Goal: Task Accomplishment & Management: Manage account settings

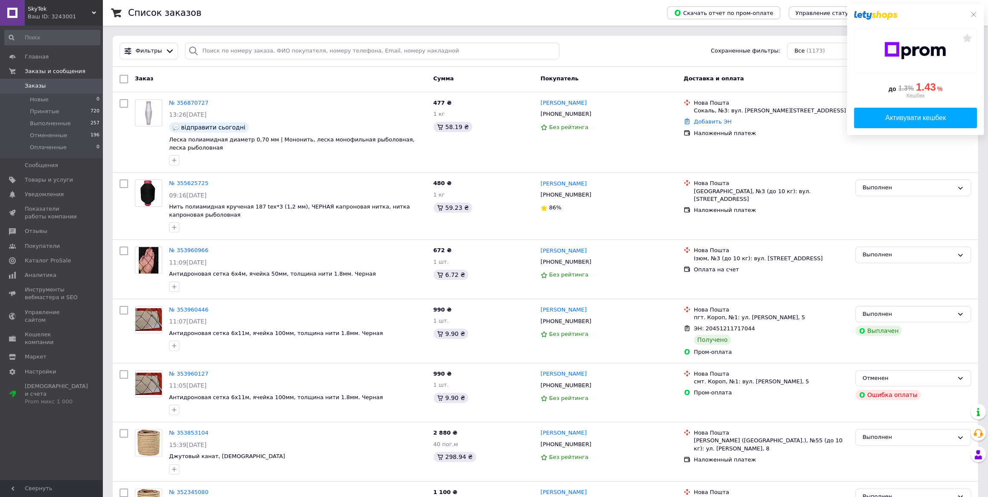
drag, startPoint x: 65, startPoint y: 14, endPoint x: 73, endPoint y: 36, distance: 23.6
click at [66, 14] on div "Ваш ID: 3243001" at bounding box center [65, 17] width 75 height 8
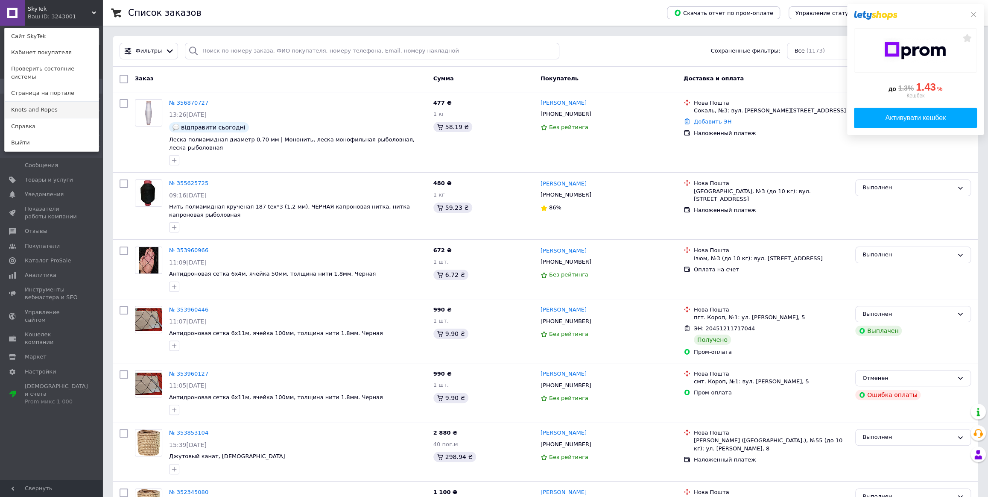
click at [60, 108] on link "Knots and Ropes" at bounding box center [52, 110] width 94 height 16
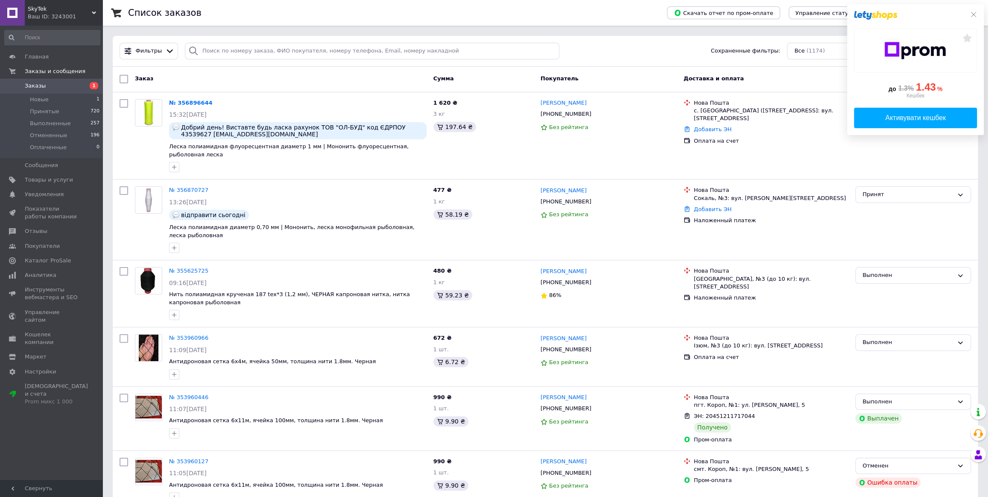
click at [971, 13] on icon at bounding box center [973, 14] width 7 height 7
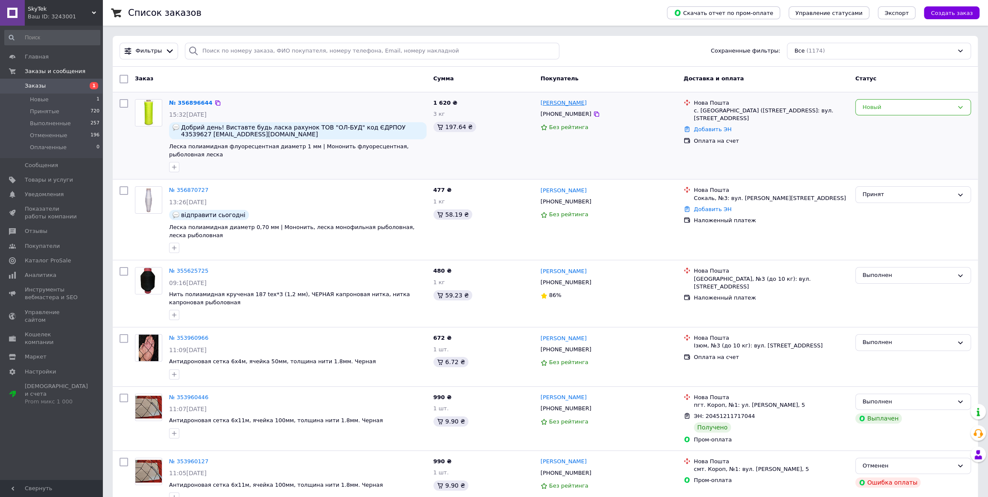
click at [569, 104] on link "[PERSON_NAME]" at bounding box center [564, 103] width 46 height 8
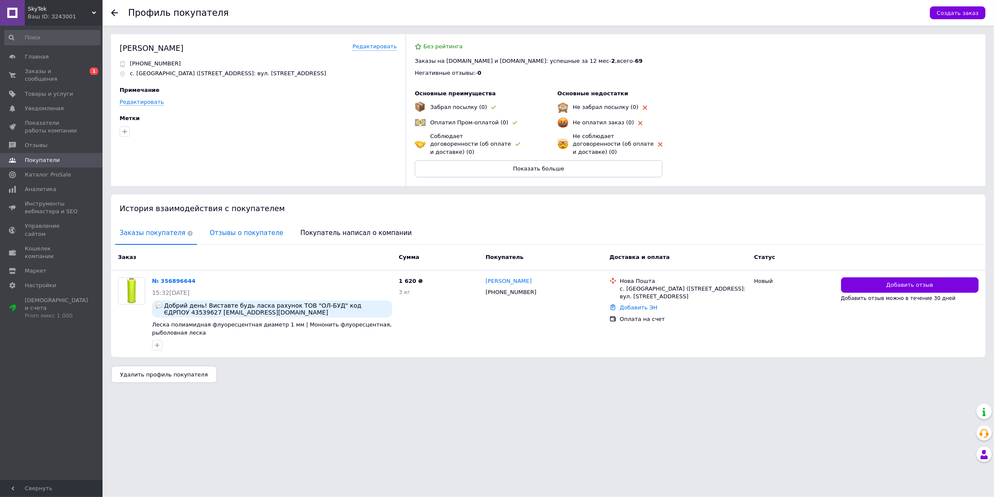
click at [210, 224] on span "Отзывы о покупателе" at bounding box center [246, 233] width 82 height 22
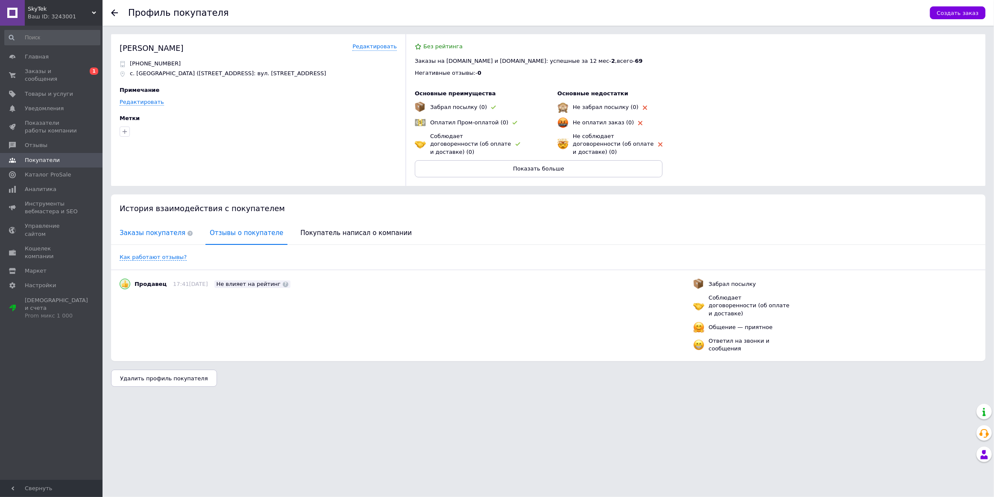
click at [174, 229] on span "Заказы покупателя" at bounding box center [156, 233] width 82 height 22
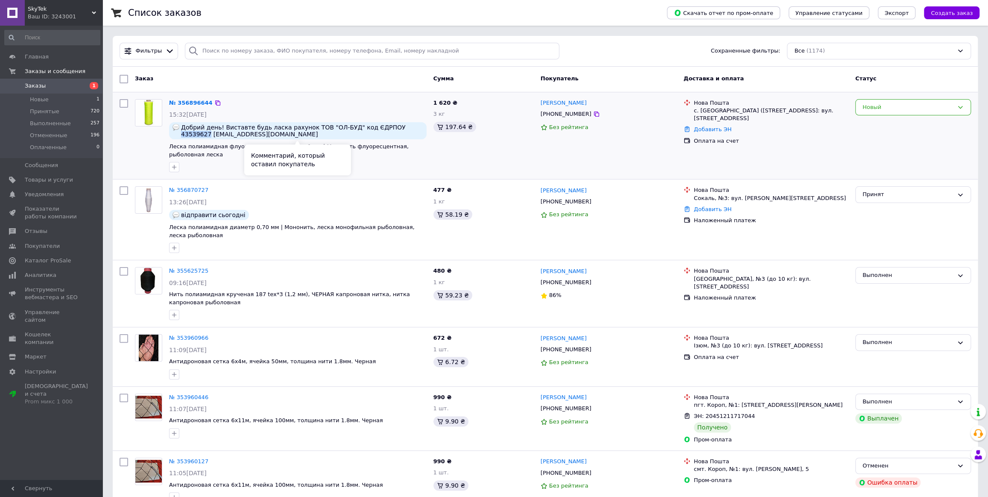
drag, startPoint x: 378, startPoint y: 128, endPoint x: 405, endPoint y: 129, distance: 27.3
click at [405, 129] on span "Добрий день! Виставте будь ласка рахунок ТОВ "ОЛ-БУД" код ЄДРПОУ 43539627 [EMAI…" at bounding box center [302, 131] width 242 height 14
copy span "43539627"
click at [527, 54] on input "search" at bounding box center [372, 51] width 375 height 17
click at [597, 48] on div "Фильтры Сохраненные фильтры: Все (1174)" at bounding box center [545, 51] width 858 height 17
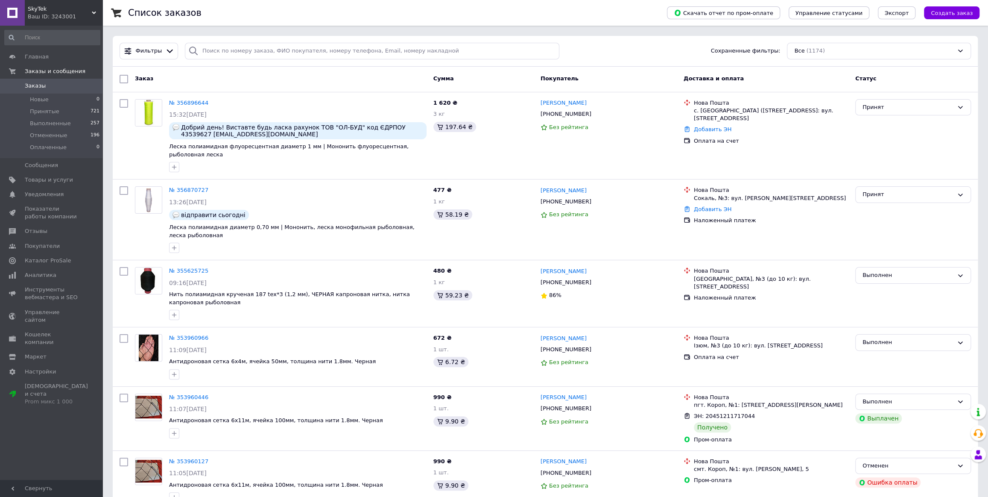
click at [82, 12] on span "SkyTek" at bounding box center [60, 9] width 64 height 8
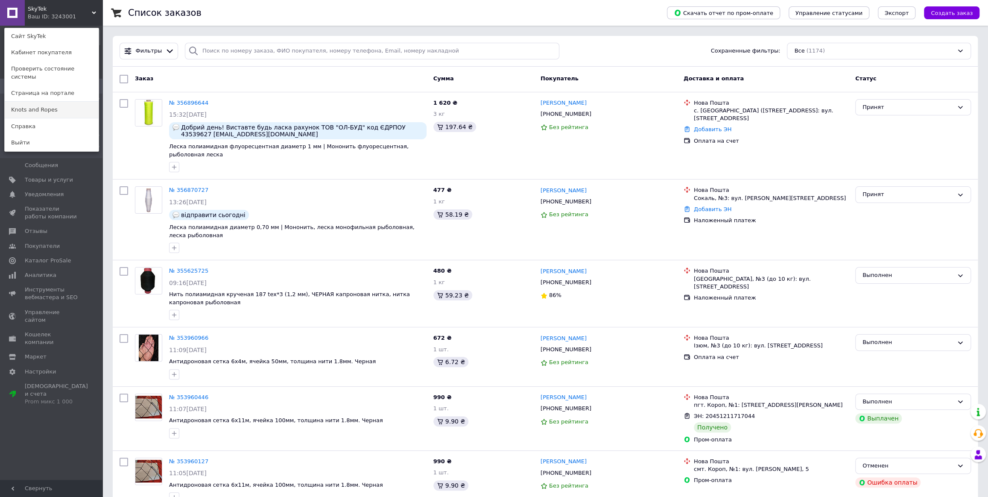
click at [77, 102] on link "Knots and Ropes" at bounding box center [52, 110] width 94 height 16
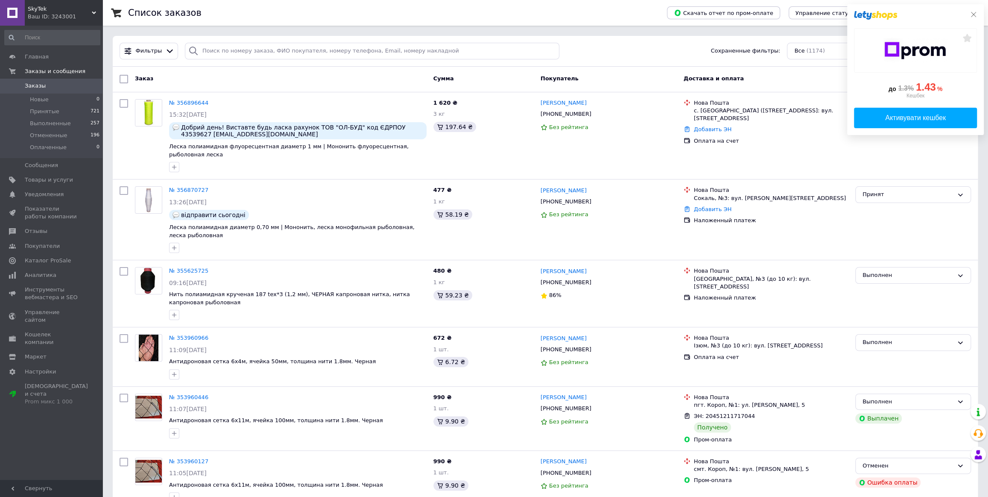
click at [974, 14] on icon at bounding box center [973, 14] width 7 height 7
